Goal: Task Accomplishment & Management: Manage account settings

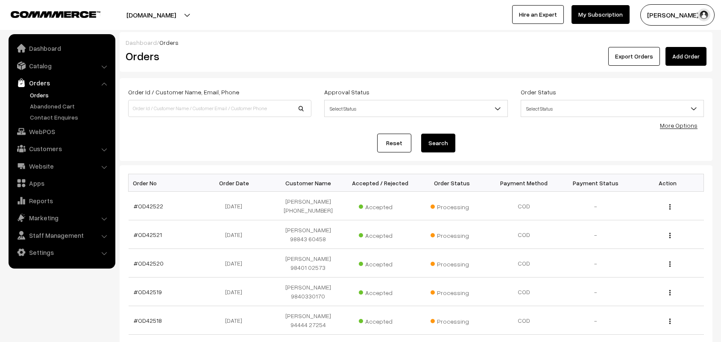
scroll to position [214, 0]
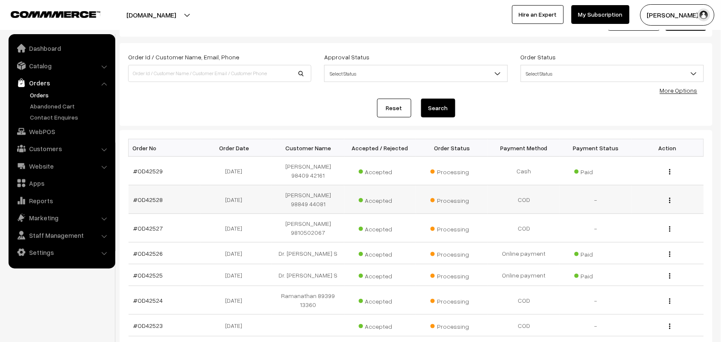
scroll to position [53, 0]
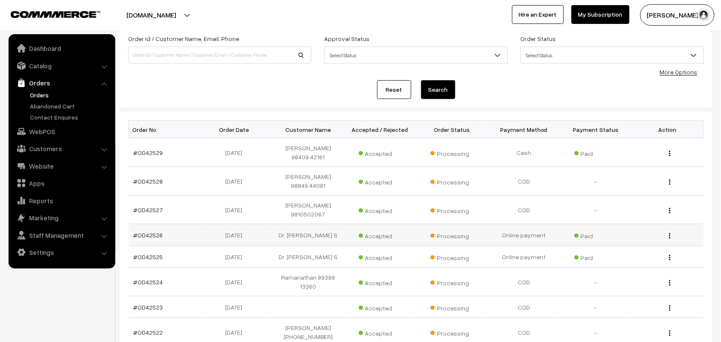
click at [37, 91] on link "Orders" at bounding box center [70, 95] width 85 height 9
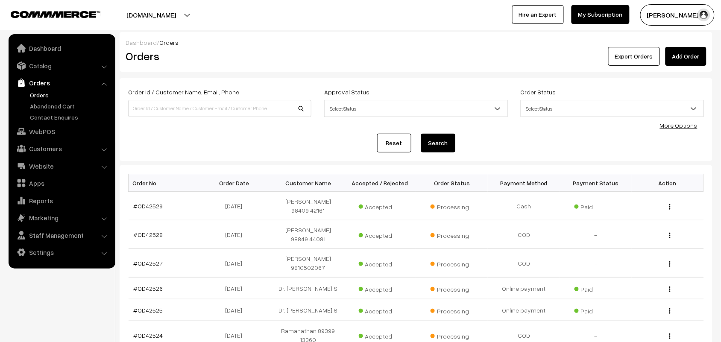
click at [43, 95] on link "Orders" at bounding box center [70, 95] width 85 height 9
click at [43, 61] on link "Catalog" at bounding box center [62, 65] width 102 height 15
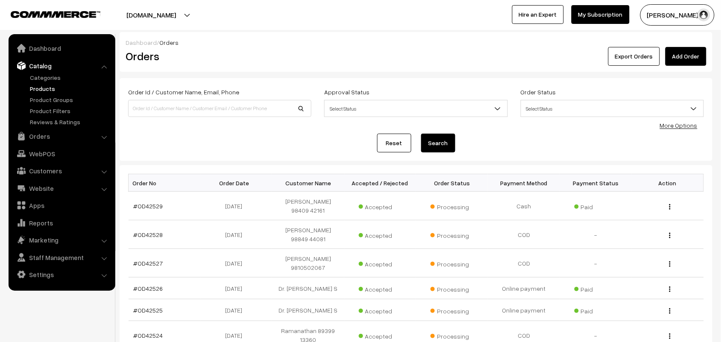
click at [45, 92] on link "Products" at bounding box center [70, 88] width 85 height 9
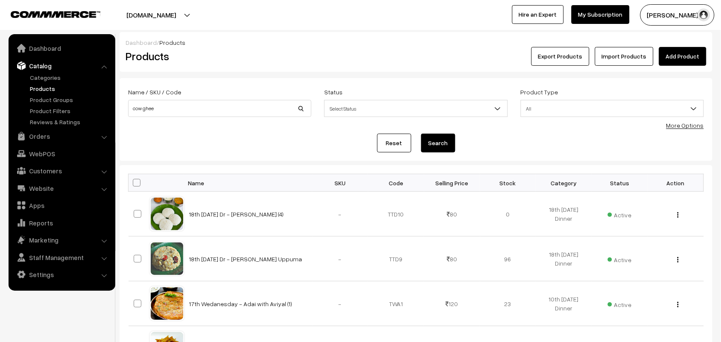
type input "cow ghee"
click at [421, 134] on button "Search" at bounding box center [438, 143] width 34 height 19
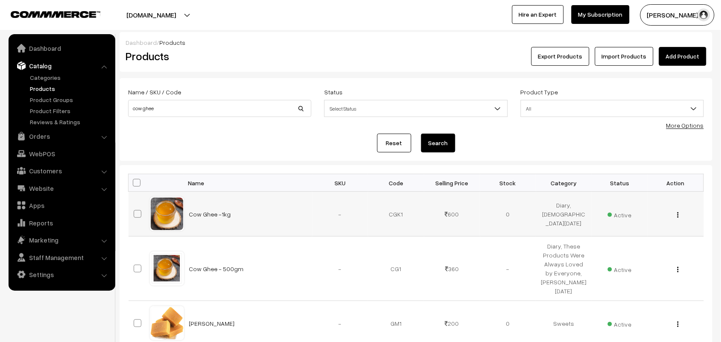
click at [679, 215] on button "button" at bounding box center [678, 214] width 2 height 7
click at [646, 239] on link "Edit" at bounding box center [640, 245] width 73 height 19
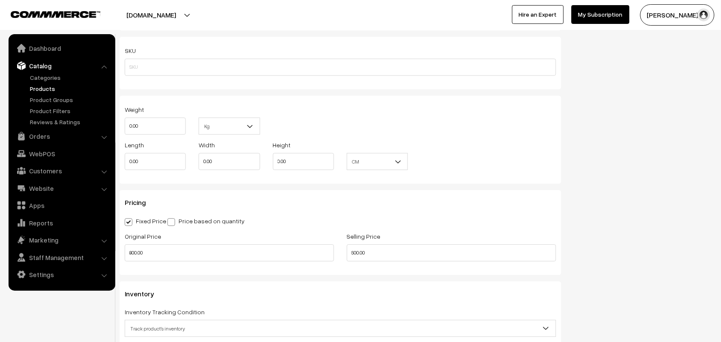
scroll to position [587, 0]
click at [286, 247] on div "Original Price 800.00 Selling Price 600.00" at bounding box center [340, 249] width 444 height 35
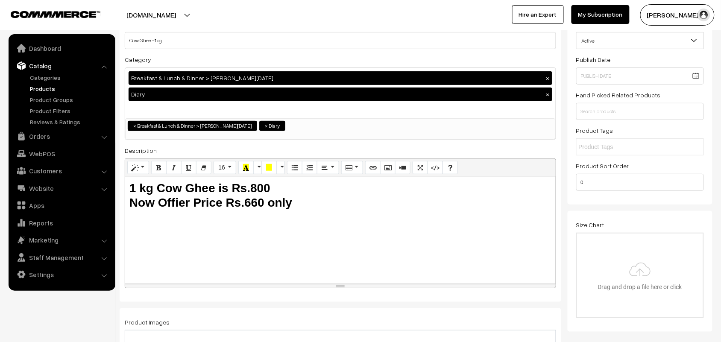
scroll to position [0, 0]
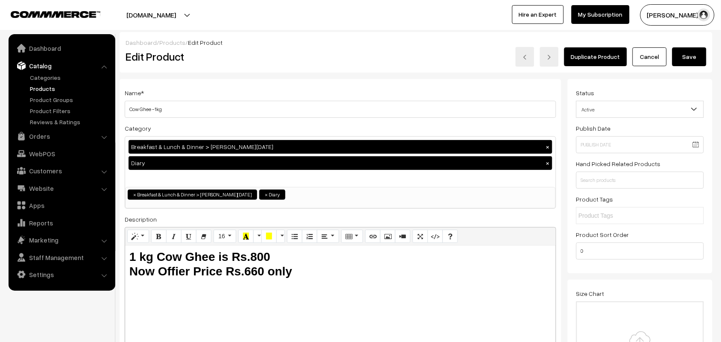
type input "660.00"
click at [692, 56] on button "Save" at bounding box center [690, 56] width 34 height 19
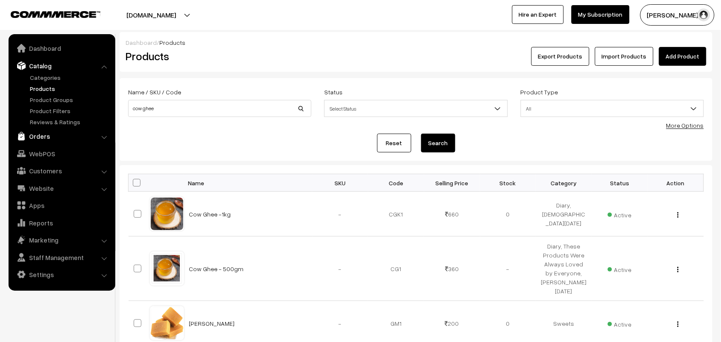
click at [46, 136] on link "Orders" at bounding box center [62, 136] width 102 height 15
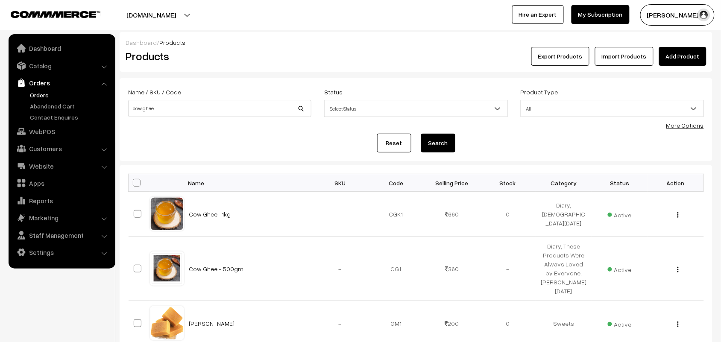
click at [43, 97] on link "Orders" at bounding box center [70, 95] width 85 height 9
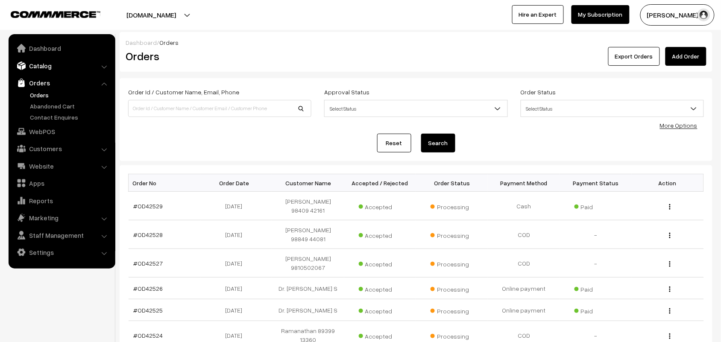
click at [33, 73] on ul "Dashboard Catalog" at bounding box center [62, 151] width 107 height 235
click at [39, 67] on link "Catalog" at bounding box center [62, 65] width 102 height 15
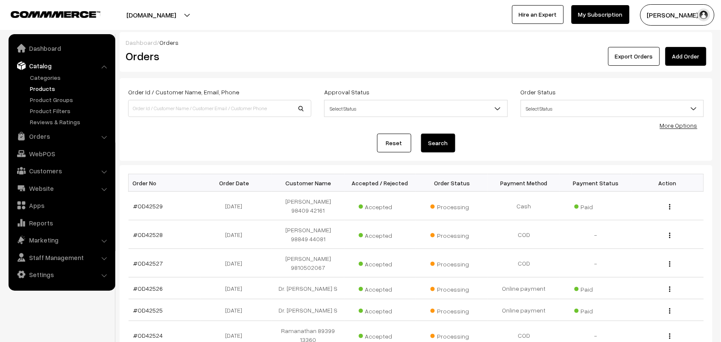
click at [50, 88] on link "Products" at bounding box center [70, 88] width 85 height 9
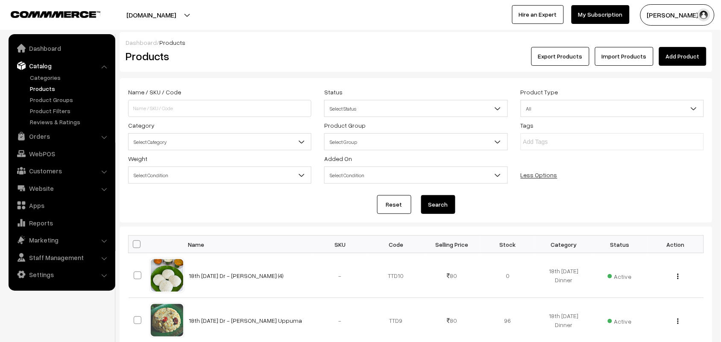
click at [178, 142] on span "Select Category" at bounding box center [220, 142] width 182 height 15
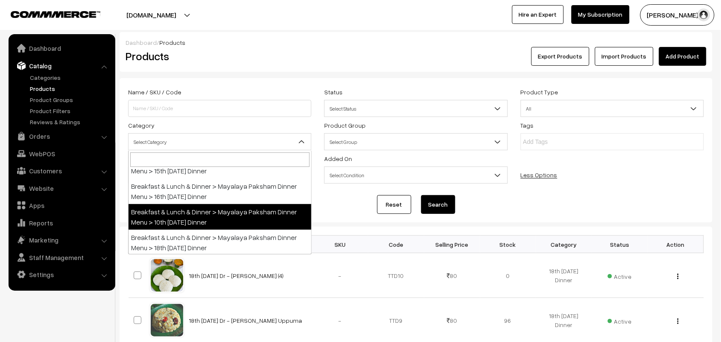
scroll to position [160, 0]
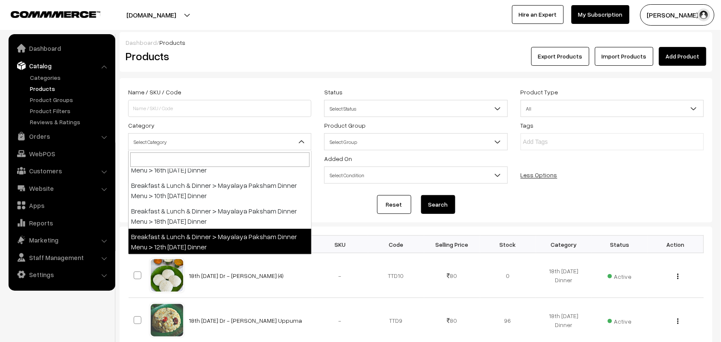
select select "105"
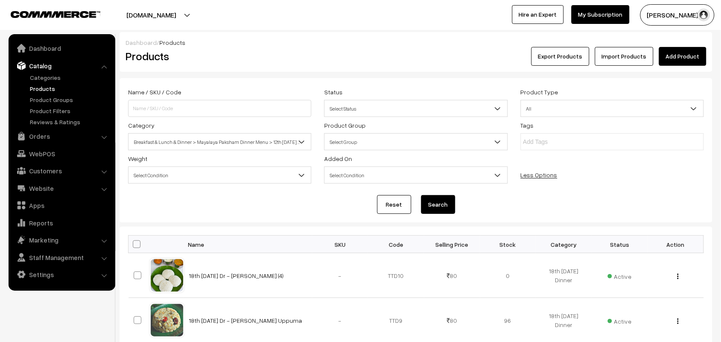
click at [443, 208] on button "Search" at bounding box center [438, 204] width 34 height 19
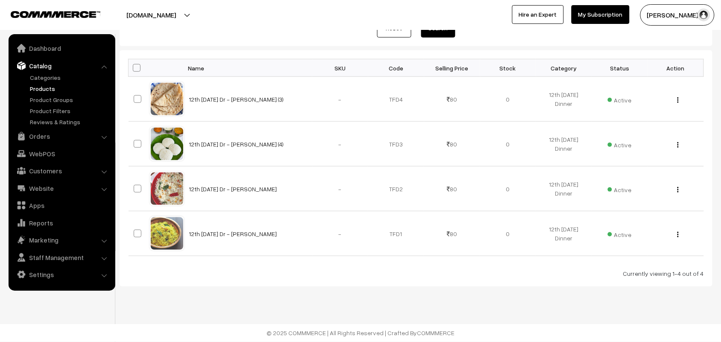
scroll to position [125, 0]
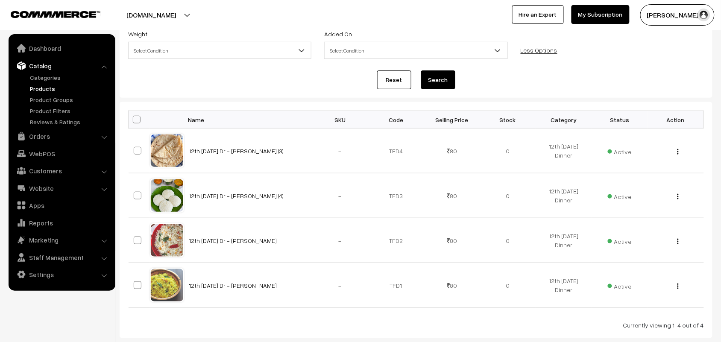
click at [140, 122] on th at bounding box center [139, 120] width 21 height 18
click at [138, 122] on span at bounding box center [137, 120] width 8 height 8
click at [134, 122] on input "checkbox" at bounding box center [132, 120] width 6 height 6
checkbox input "true"
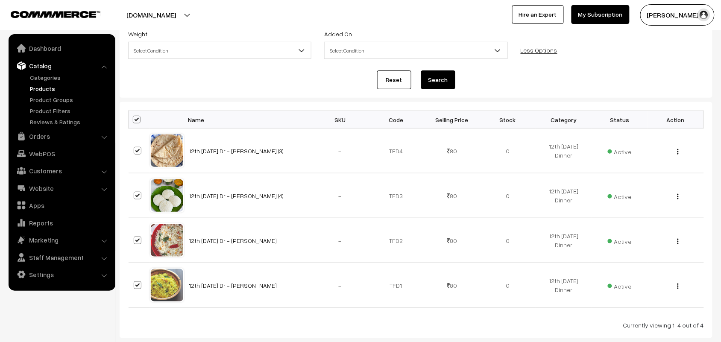
checkbox input "true"
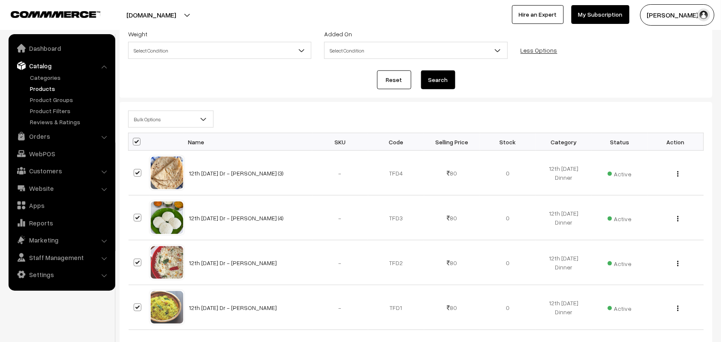
click at [149, 121] on span "Bulk Options" at bounding box center [171, 119] width 85 height 15
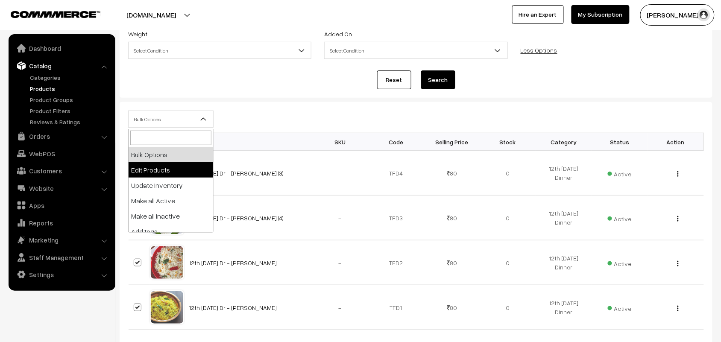
select select "editProduct"
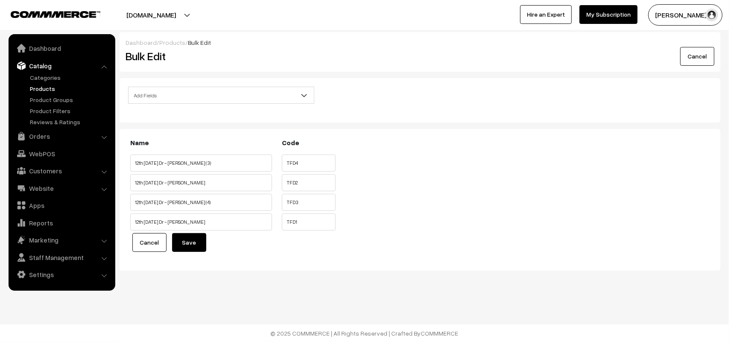
click at [184, 95] on span "Add Fields" at bounding box center [221, 95] width 185 height 15
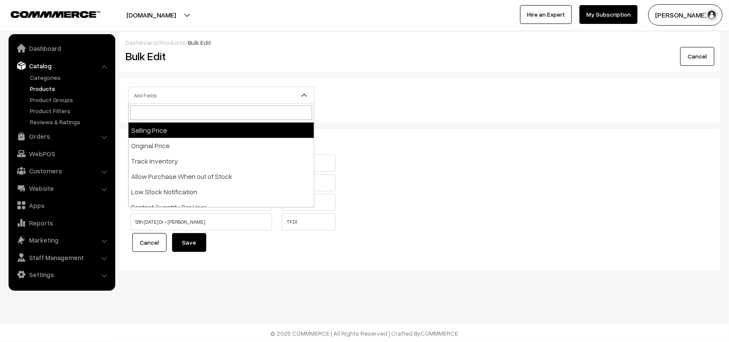
scroll to position [160, 0]
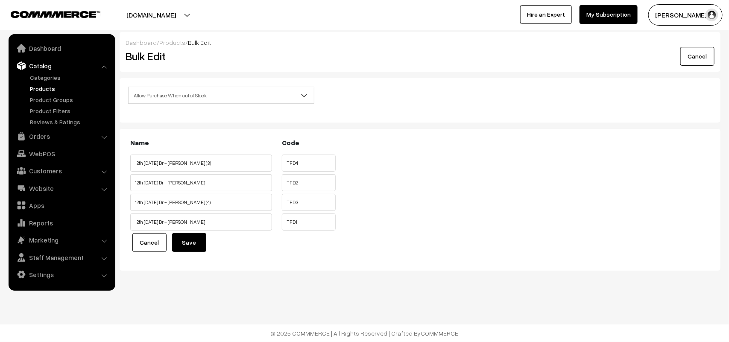
select select "allow-purchase"
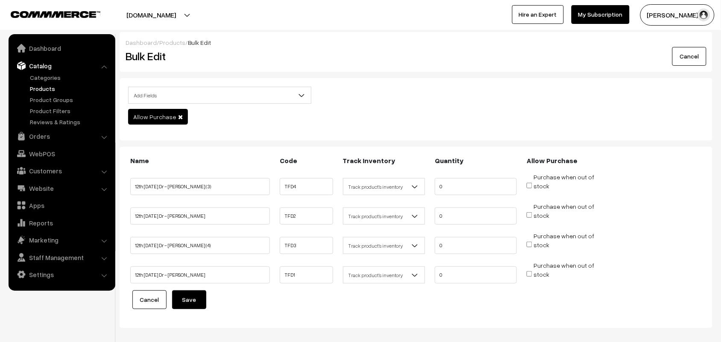
click at [533, 185] on span "Purchase when out of stock" at bounding box center [561, 186] width 68 height 9
click at [529, 209] on li "Purchase when out of stock" at bounding box center [568, 212] width 86 height 21
click at [532, 214] on input "Purchase when out of stock" at bounding box center [530, 215] width 6 height 6
checkbox input "true"
click at [530, 186] on input "Purchase when out of stock" at bounding box center [530, 186] width 6 height 6
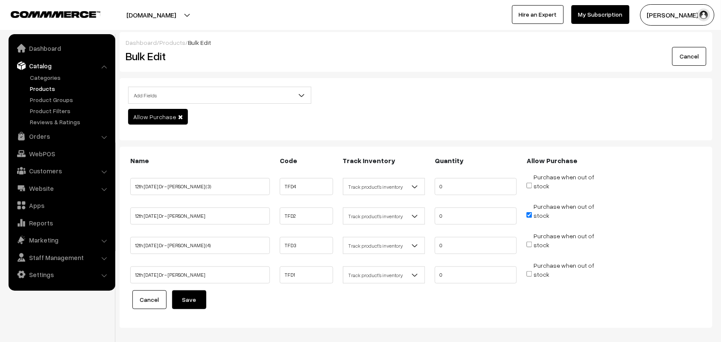
checkbox input "true"
click at [530, 245] on input "Purchase when out of stock" at bounding box center [530, 245] width 6 height 6
checkbox input "true"
click at [530, 275] on input "Purchase when out of stock" at bounding box center [530, 274] width 6 height 6
checkbox input "true"
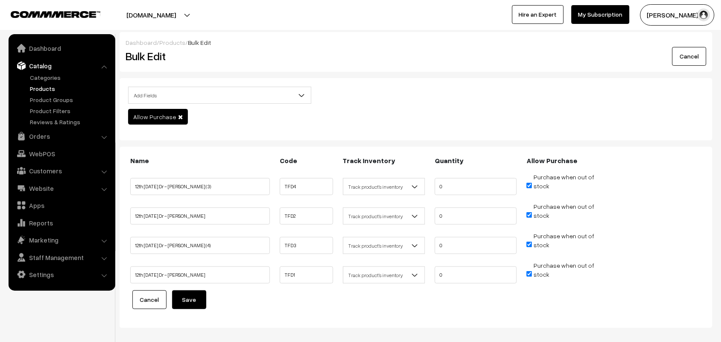
click at [194, 302] on button "Save" at bounding box center [189, 300] width 34 height 19
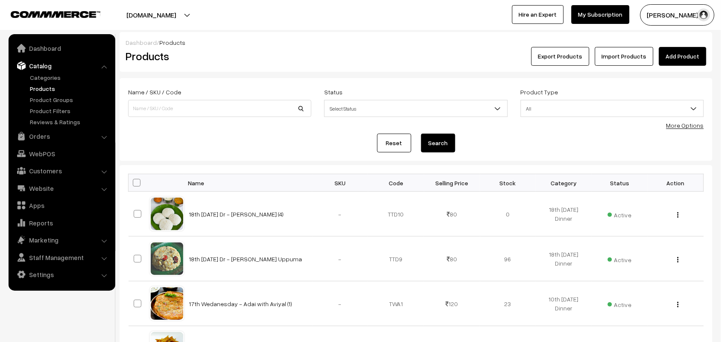
click at [679, 126] on link "More Options" at bounding box center [686, 125] width 38 height 7
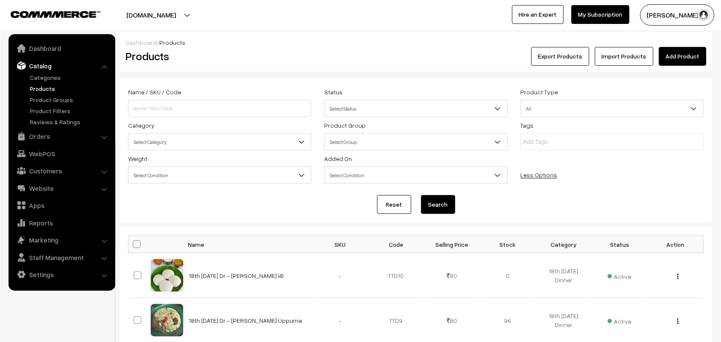
click at [153, 139] on span "Select Category" at bounding box center [220, 142] width 182 height 15
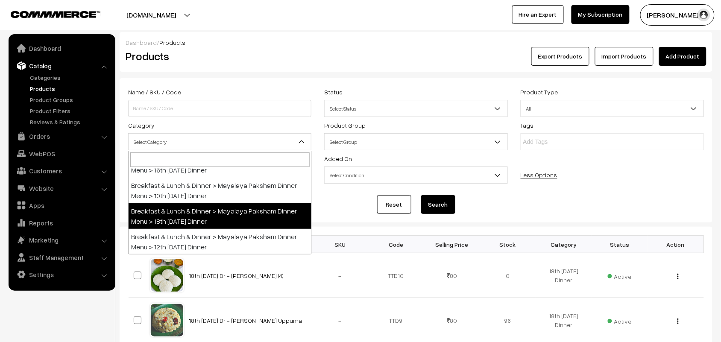
scroll to position [214, 0]
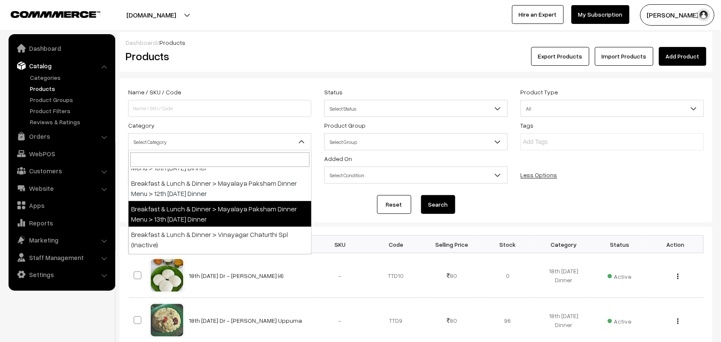
select select "106"
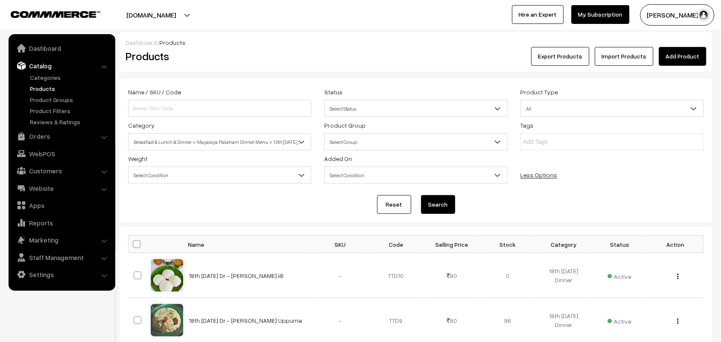
click at [435, 204] on button "Search" at bounding box center [438, 204] width 34 height 19
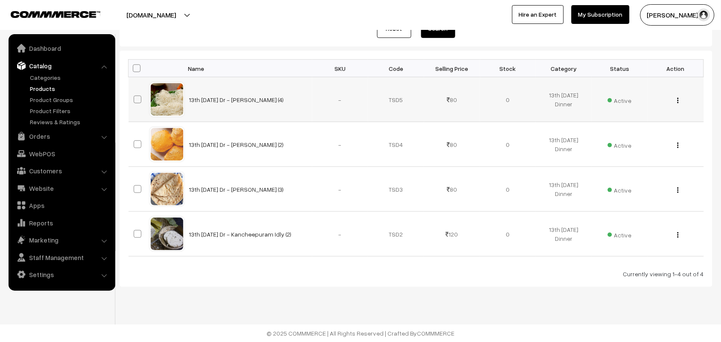
scroll to position [178, 0]
click at [138, 67] on span at bounding box center [137, 68] width 8 height 8
click at [134, 67] on input "checkbox" at bounding box center [132, 68] width 6 height 6
checkbox input "true"
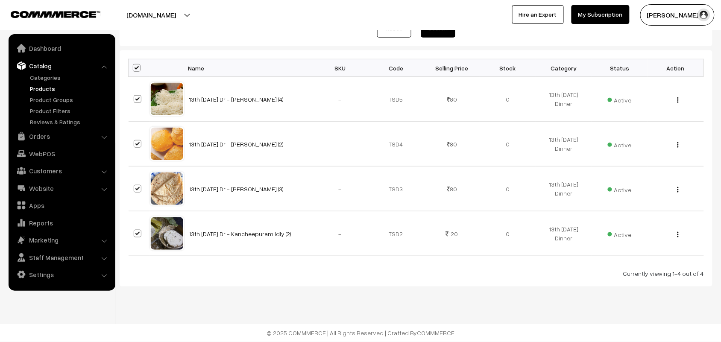
checkbox input "true"
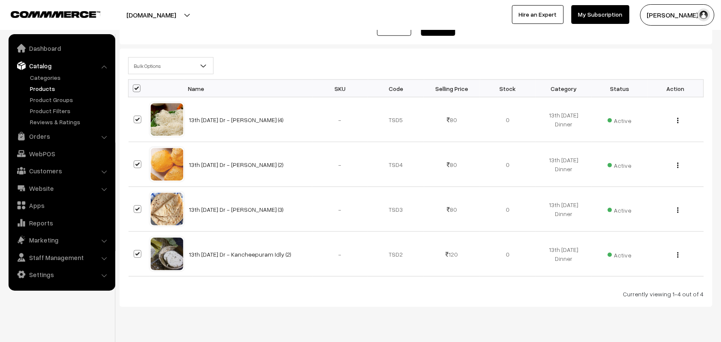
click at [152, 67] on span "Bulk Options" at bounding box center [171, 66] width 85 height 15
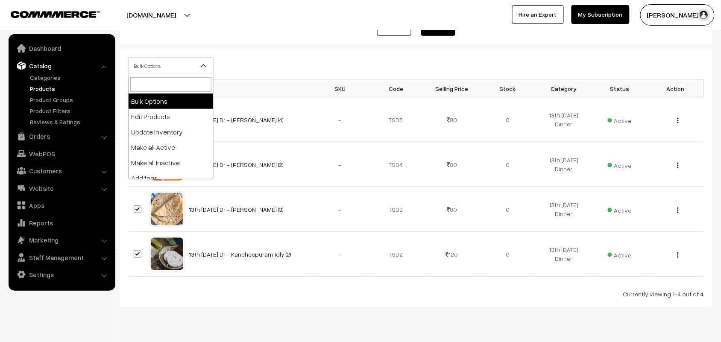
select select "editProduct"
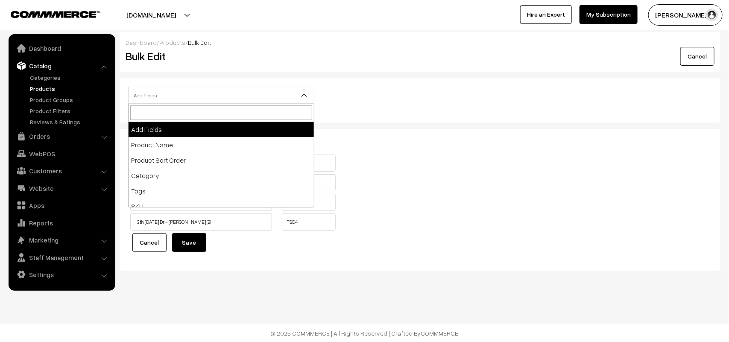
click at [181, 95] on span "Add Fields" at bounding box center [221, 95] width 185 height 15
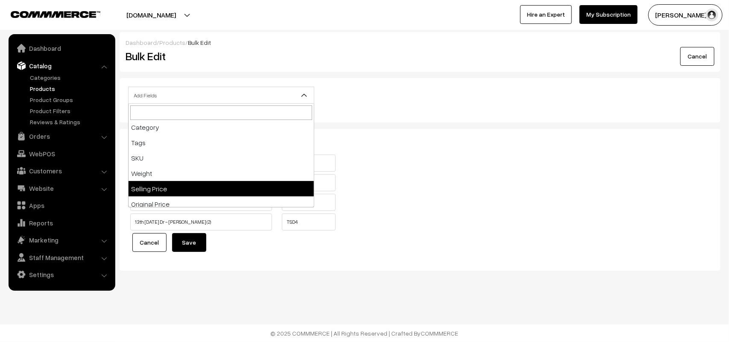
scroll to position [107, 0]
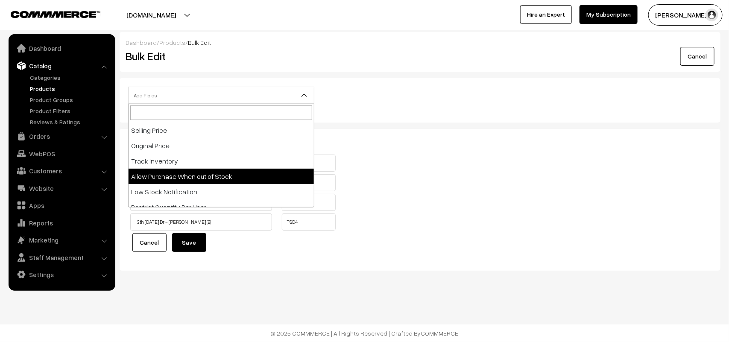
drag, startPoint x: 232, startPoint y: 176, endPoint x: 358, endPoint y: 191, distance: 126.5
select select "allow-purchase"
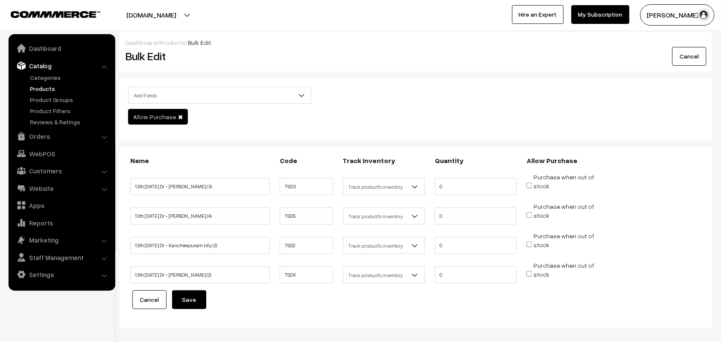
click at [530, 185] on input "Purchase when out of stock" at bounding box center [530, 186] width 6 height 6
checkbox input "true"
click at [529, 213] on input "Purchase when out of stock" at bounding box center [530, 215] width 6 height 6
checkbox input "true"
click at [528, 247] on span "Purchase when out of stock" at bounding box center [561, 245] width 68 height 9
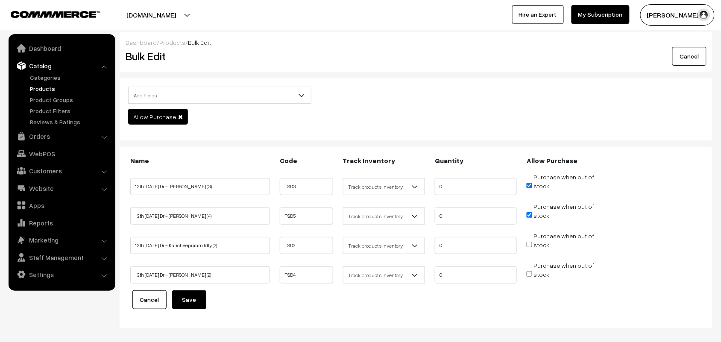
click at [531, 242] on input "Purchase when out of stock" at bounding box center [530, 245] width 6 height 6
checkbox input "true"
click at [531, 274] on input "Purchase when out of stock" at bounding box center [530, 274] width 6 height 6
checkbox input "true"
click at [194, 299] on button "Save" at bounding box center [189, 300] width 34 height 19
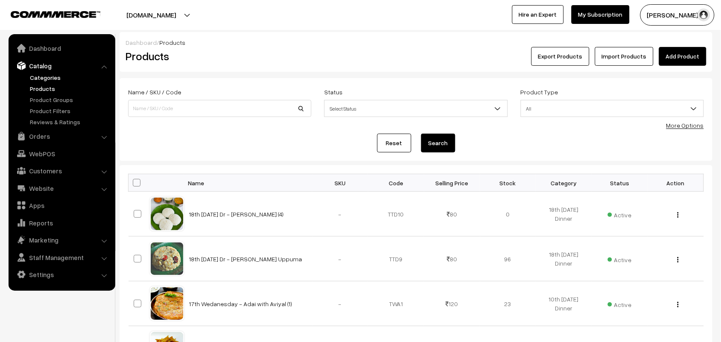
click at [53, 79] on link "Categories" at bounding box center [70, 77] width 85 height 9
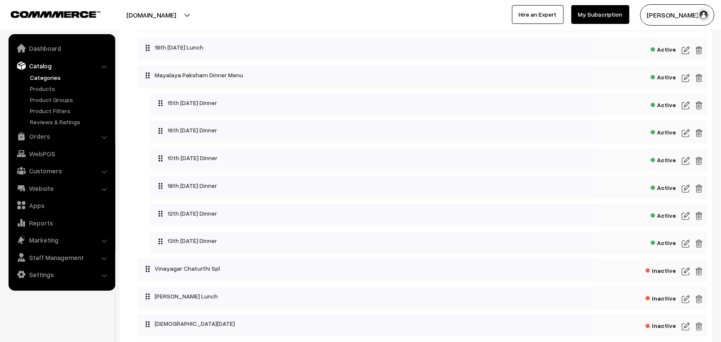
scroll to position [160, 0]
click at [684, 216] on img at bounding box center [686, 215] width 8 height 10
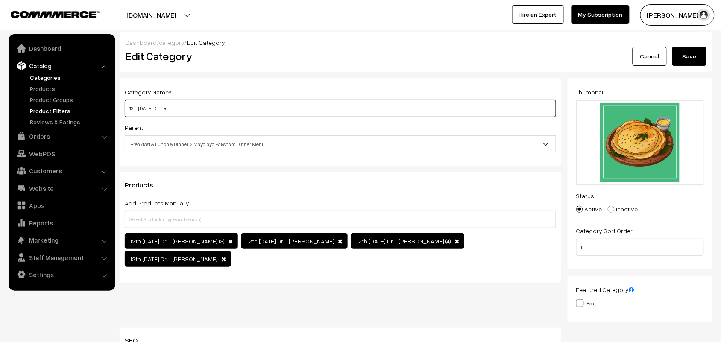
drag, startPoint x: 137, startPoint y: 109, endPoint x: 110, endPoint y: 106, distance: 27.1
type input "19th Friday Dinner"
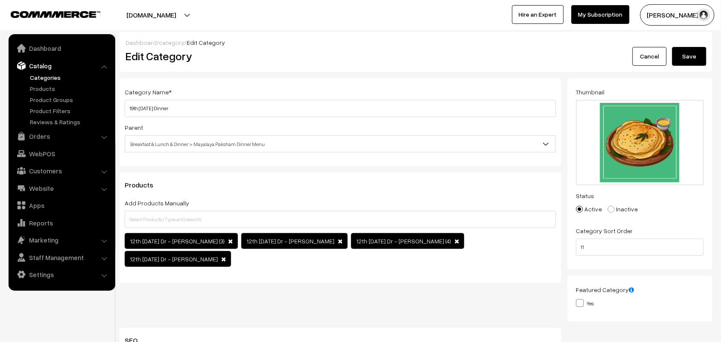
click at [693, 63] on button "Save" at bounding box center [690, 56] width 34 height 19
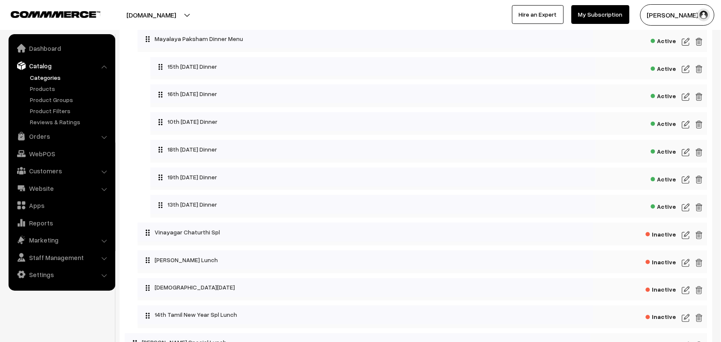
scroll to position [214, 0]
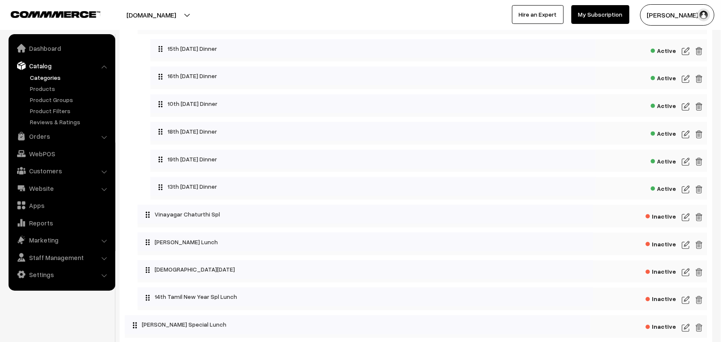
click at [684, 188] on img at bounding box center [686, 190] width 8 height 10
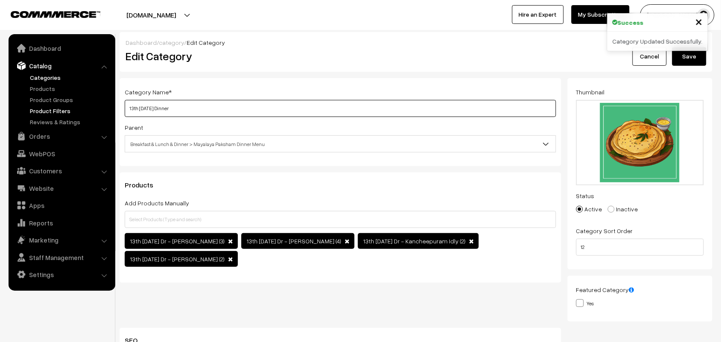
drag, startPoint x: 139, startPoint y: 107, endPoint x: 99, endPoint y: 107, distance: 40.6
type input "19th [DATE] Dinner"
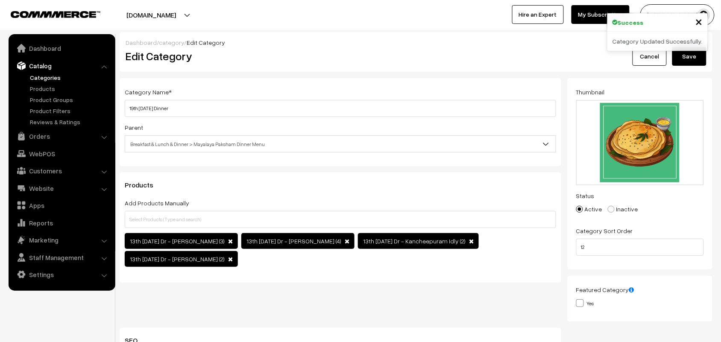
click at [692, 54] on button "Save" at bounding box center [690, 56] width 34 height 19
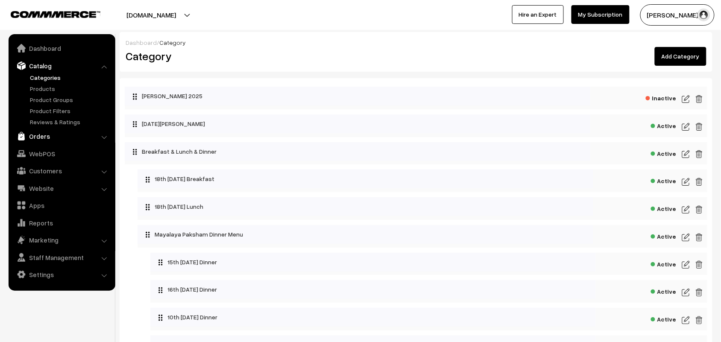
click at [45, 135] on link "Orders" at bounding box center [62, 136] width 102 height 15
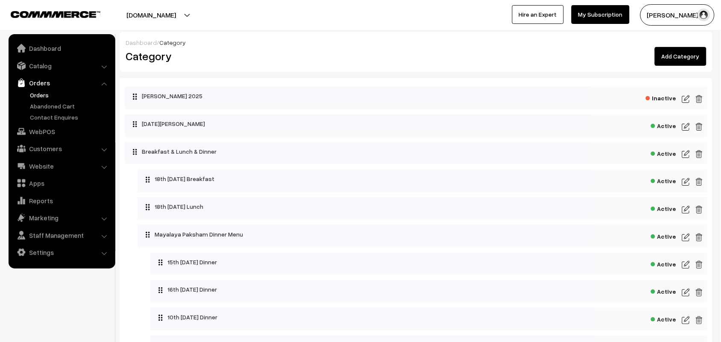
click at [45, 91] on link "Orders" at bounding box center [70, 95] width 85 height 9
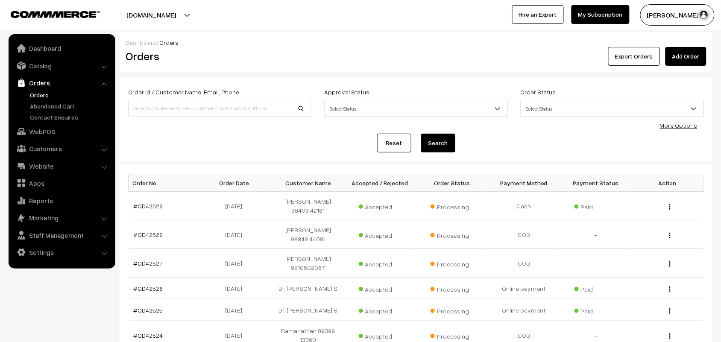
click at [44, 94] on link "Orders" at bounding box center [70, 95] width 85 height 9
click at [46, 63] on link "Catalog" at bounding box center [62, 65] width 102 height 15
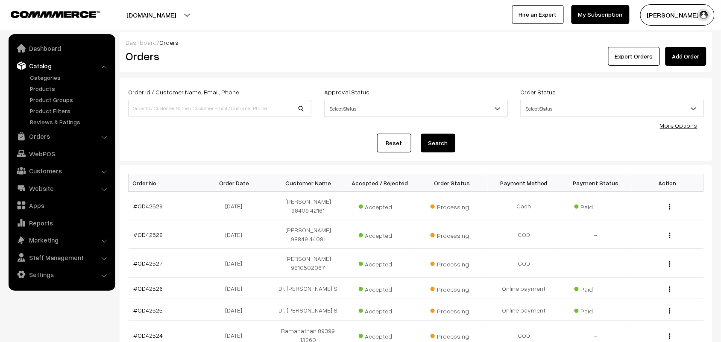
click at [45, 82] on ul "Categories" at bounding box center [62, 99] width 103 height 53
click at [44, 85] on link "Products" at bounding box center [70, 88] width 85 height 9
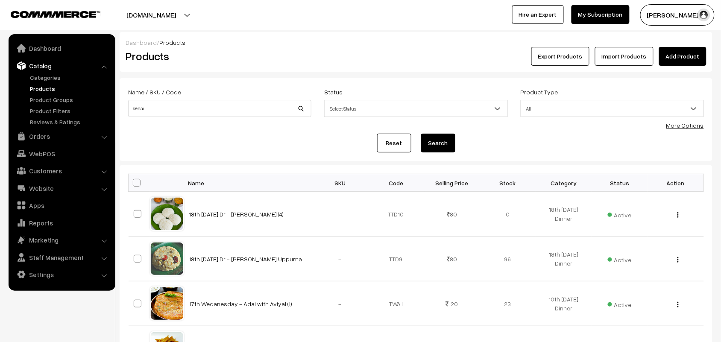
type input "senai"
click at [421, 134] on button "Search" at bounding box center [438, 143] width 34 height 19
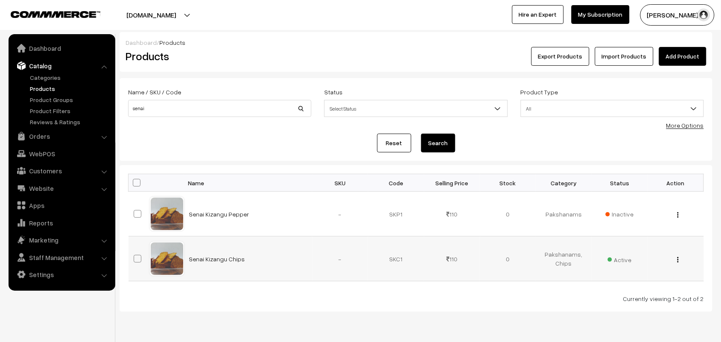
click at [678, 259] on img "button" at bounding box center [678, 260] width 1 height 6
click at [629, 291] on link "Edit" at bounding box center [640, 290] width 73 height 19
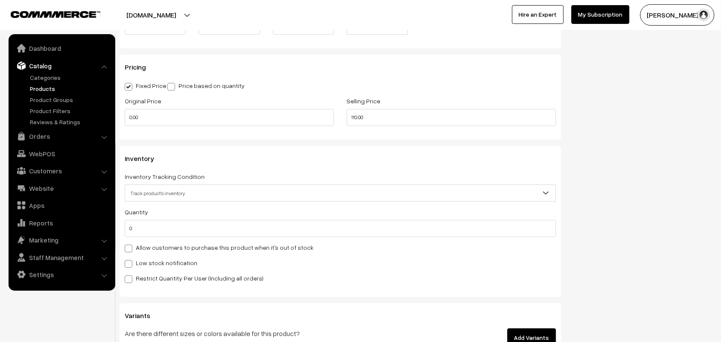
scroll to position [855, 0]
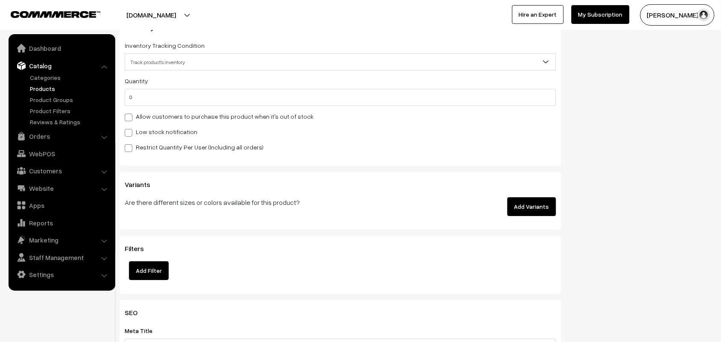
click at [197, 121] on label "Allow customers to purchase this product when it's out of stock" at bounding box center [219, 116] width 189 height 9
click at [130, 119] on input "Allow customers to purchase this product when it's out of stock" at bounding box center [128, 116] width 6 height 6
checkbox input "true"
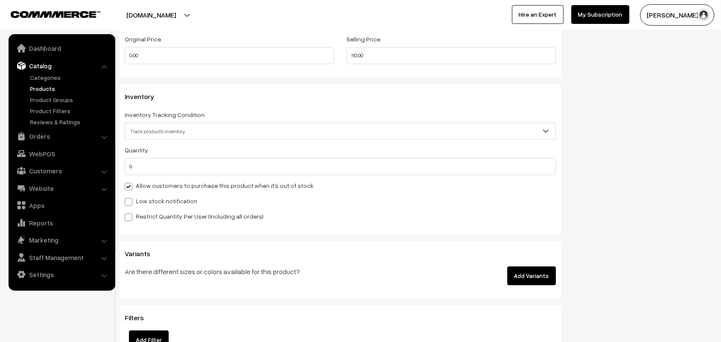
scroll to position [801, 0]
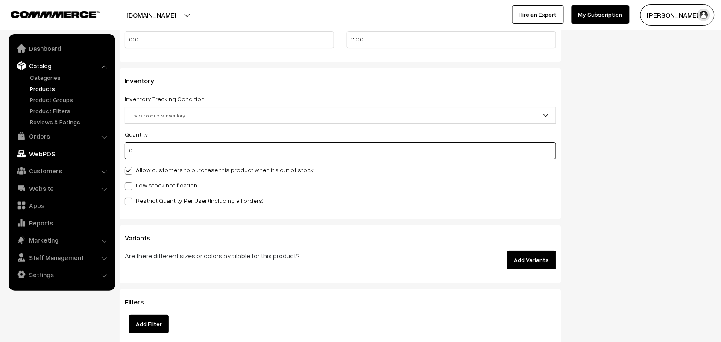
drag, startPoint x: 147, startPoint y: 152, endPoint x: 92, endPoint y: 147, distance: 54.9
type input "20"
click at [141, 174] on label "Allow customers to purchase this product when it's out of stock" at bounding box center [219, 169] width 189 height 9
click at [130, 172] on input "Allow customers to purchase this product when it's out of stock" at bounding box center [128, 170] width 6 height 6
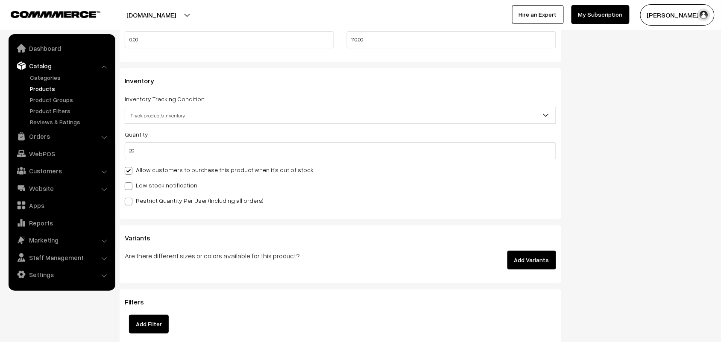
checkbox input "false"
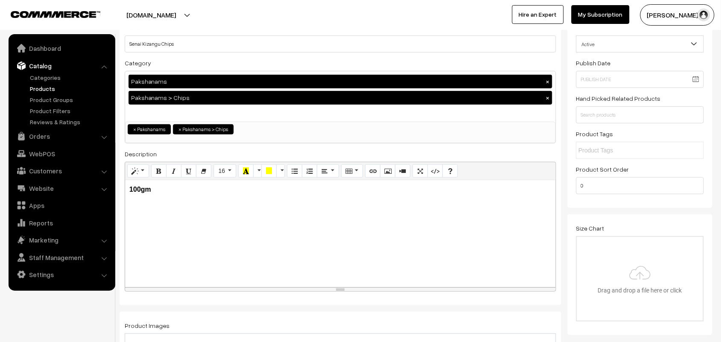
scroll to position [0, 0]
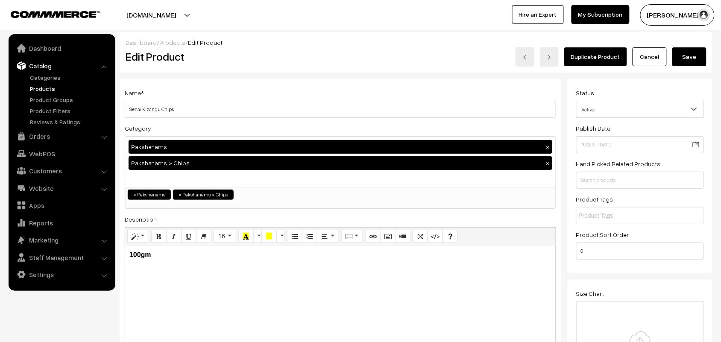
click at [693, 54] on button "Save" at bounding box center [690, 56] width 34 height 19
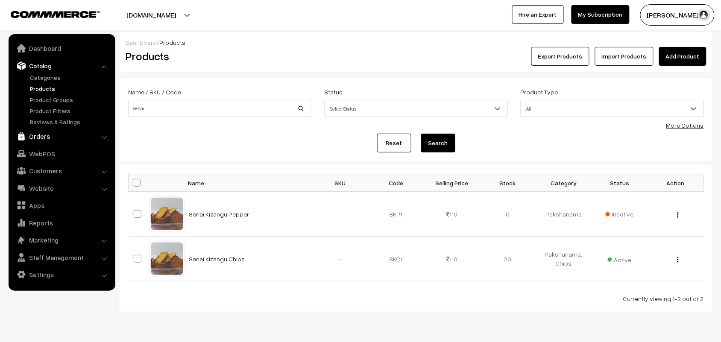
click at [41, 137] on link "Orders" at bounding box center [62, 136] width 102 height 15
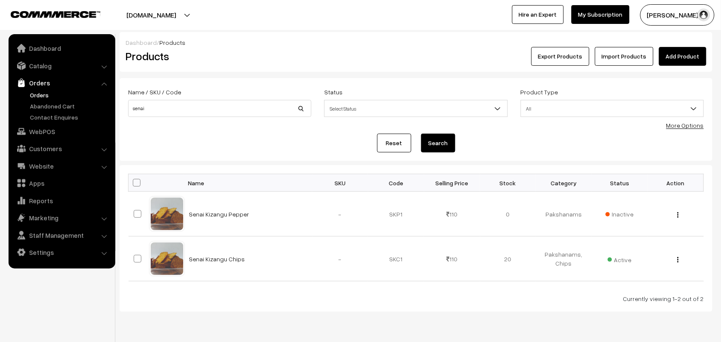
click at [43, 94] on link "Orders" at bounding box center [70, 95] width 85 height 9
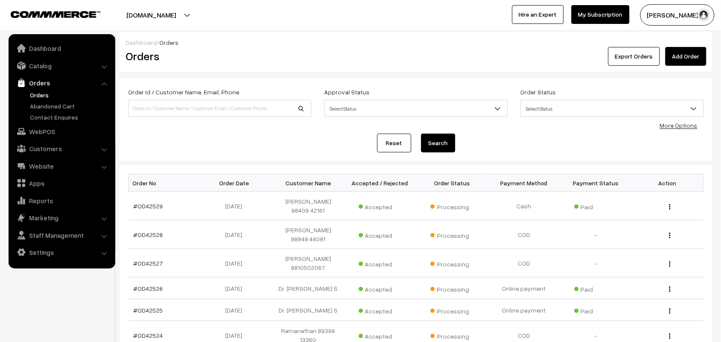
click at [45, 94] on link "Orders" at bounding box center [70, 95] width 85 height 9
